Goal: Information Seeking & Learning: Learn about a topic

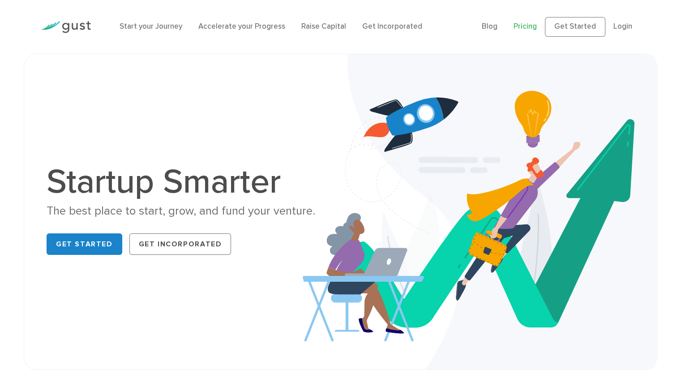
click at [528, 27] on link "Pricing" at bounding box center [525, 26] width 23 height 9
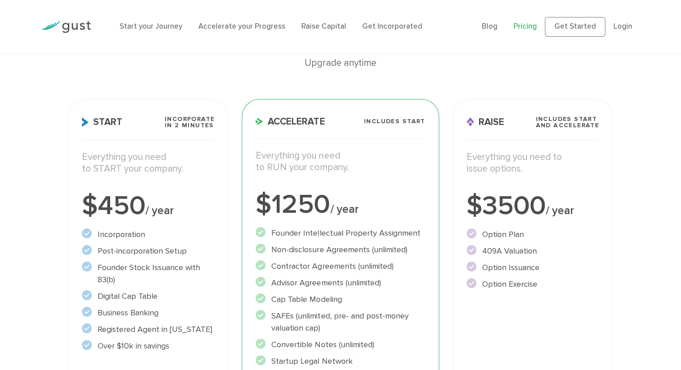
scroll to position [90, 0]
